Goal: Task Accomplishment & Management: Manage account settings

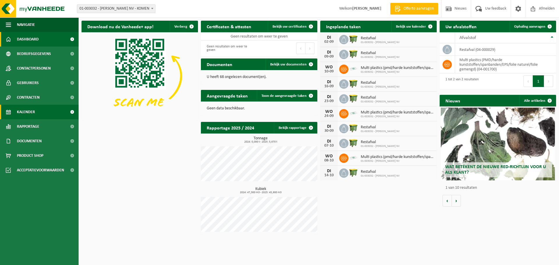
click at [26, 113] on span "Kalender" at bounding box center [26, 112] width 18 height 15
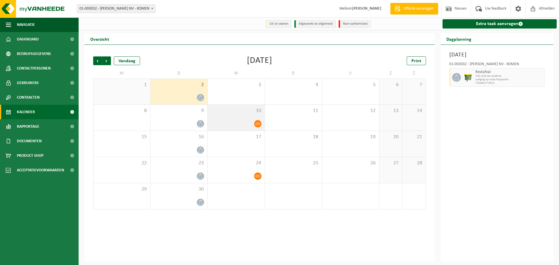
click at [259, 125] on icon at bounding box center [257, 123] width 5 height 5
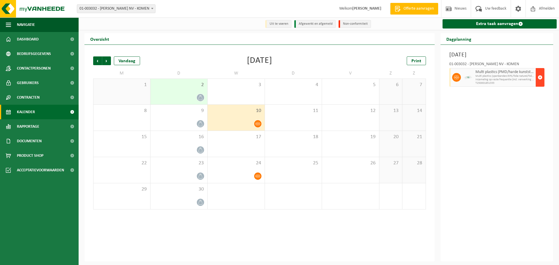
click at [539, 76] on span "button" at bounding box center [540, 78] width 5 height 12
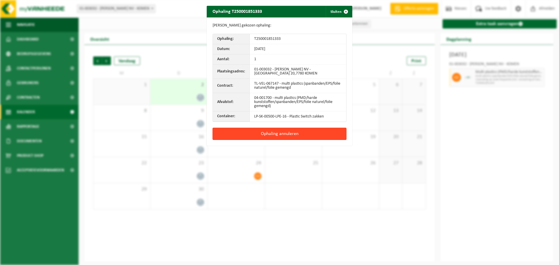
click at [274, 134] on button "Ophaling annuleren" at bounding box center [280, 134] width 134 height 12
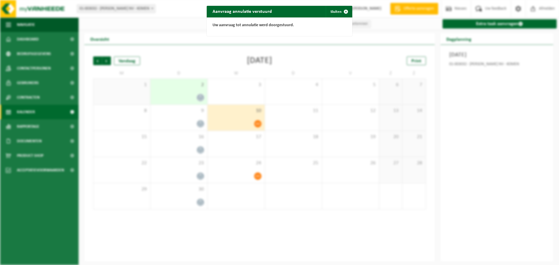
click at [286, 216] on div "Aanvraag annulatie verstuurd Sluiten Uw aanvraag tot annulatie werd doorgestuur…" at bounding box center [279, 132] width 559 height 265
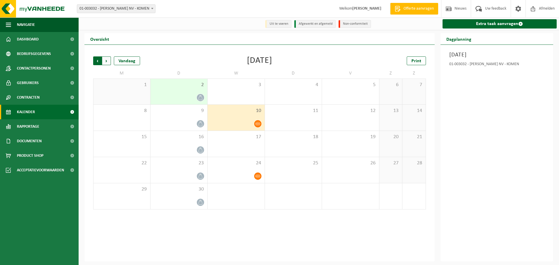
click at [107, 60] on span "Volgende" at bounding box center [106, 61] width 9 height 9
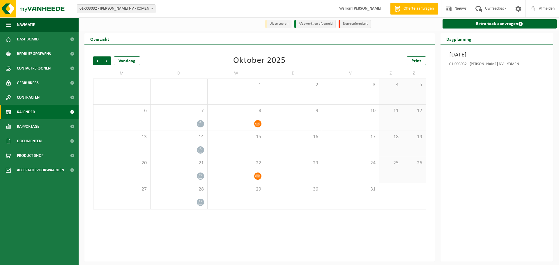
click at [107, 60] on span "Volgende" at bounding box center [106, 61] width 9 height 9
click at [96, 59] on span "Vorige" at bounding box center [97, 61] width 9 height 9
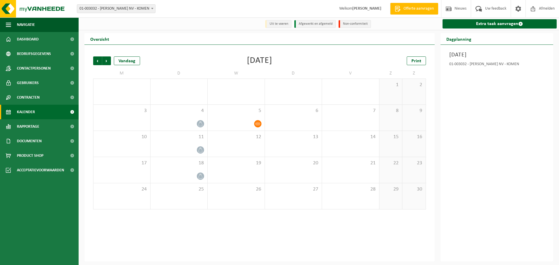
click at [96, 59] on span "Vorige" at bounding box center [97, 61] width 9 height 9
